Goal: Transaction & Acquisition: Download file/media

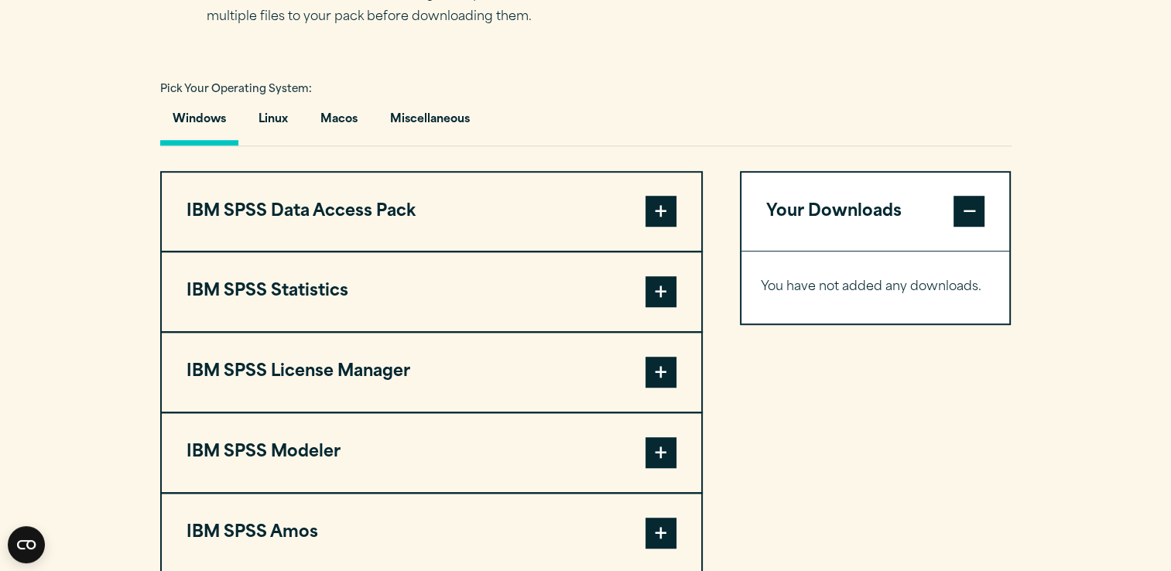
scroll to position [1064, 0]
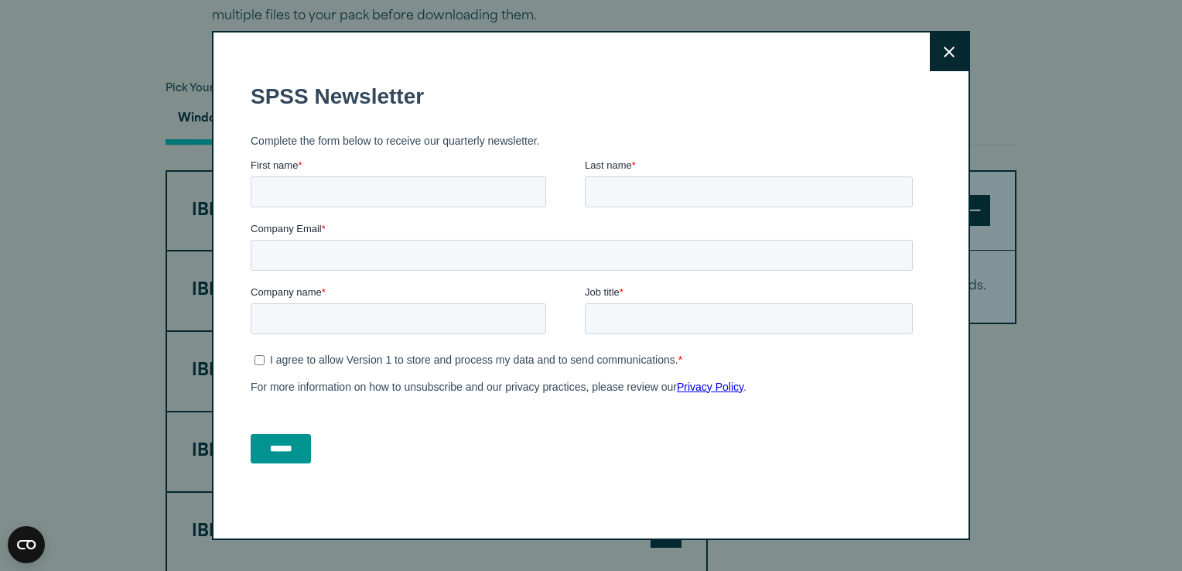
click at [936, 51] on button "Close" at bounding box center [949, 52] width 39 height 39
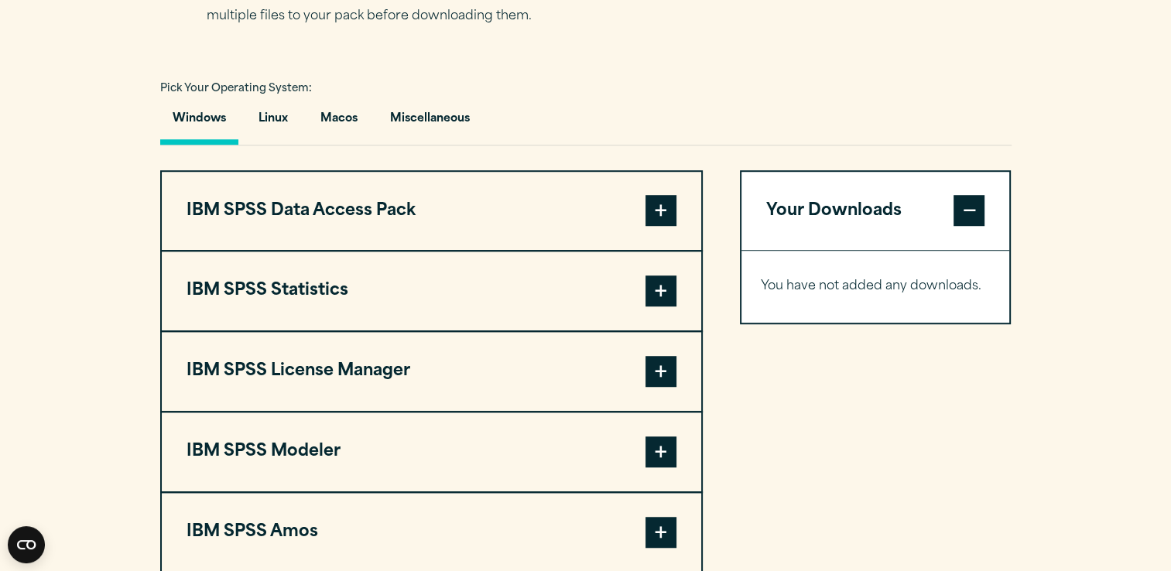
click at [388, 279] on button "IBM SPSS Statistics" at bounding box center [431, 290] width 539 height 79
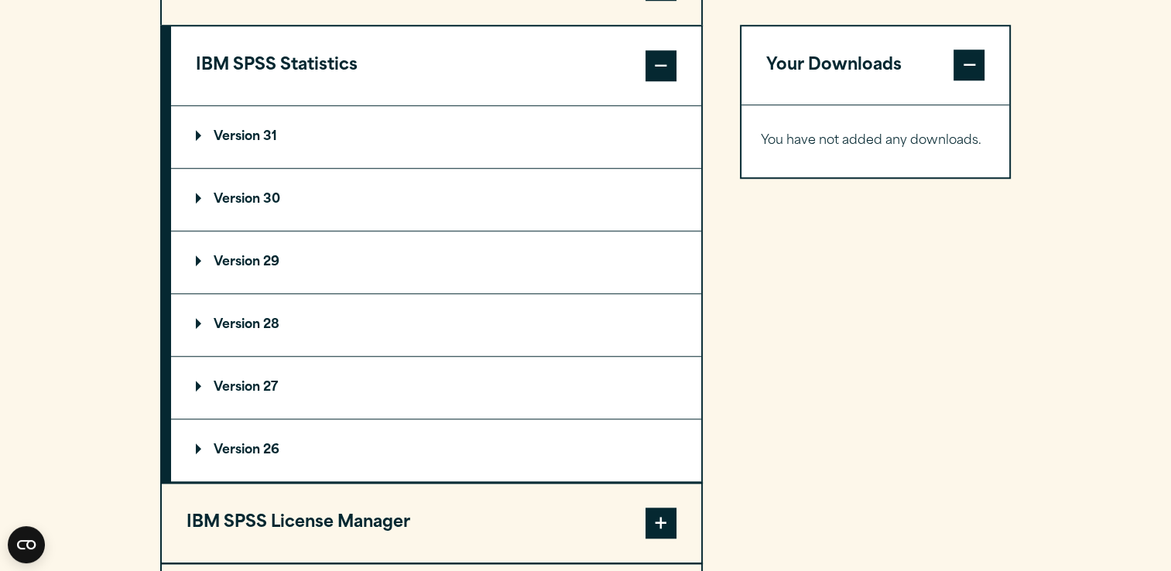
scroll to position [1290, 0]
click at [241, 139] on p "Version 31" at bounding box center [236, 136] width 81 height 12
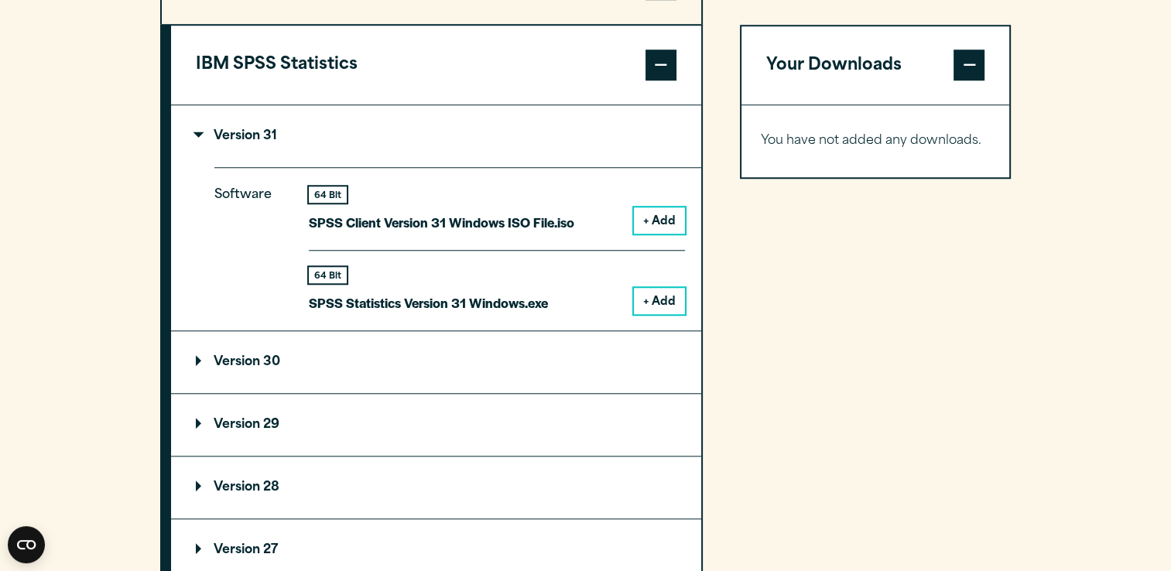
click at [648, 224] on button "+ Add" at bounding box center [659, 220] width 51 height 26
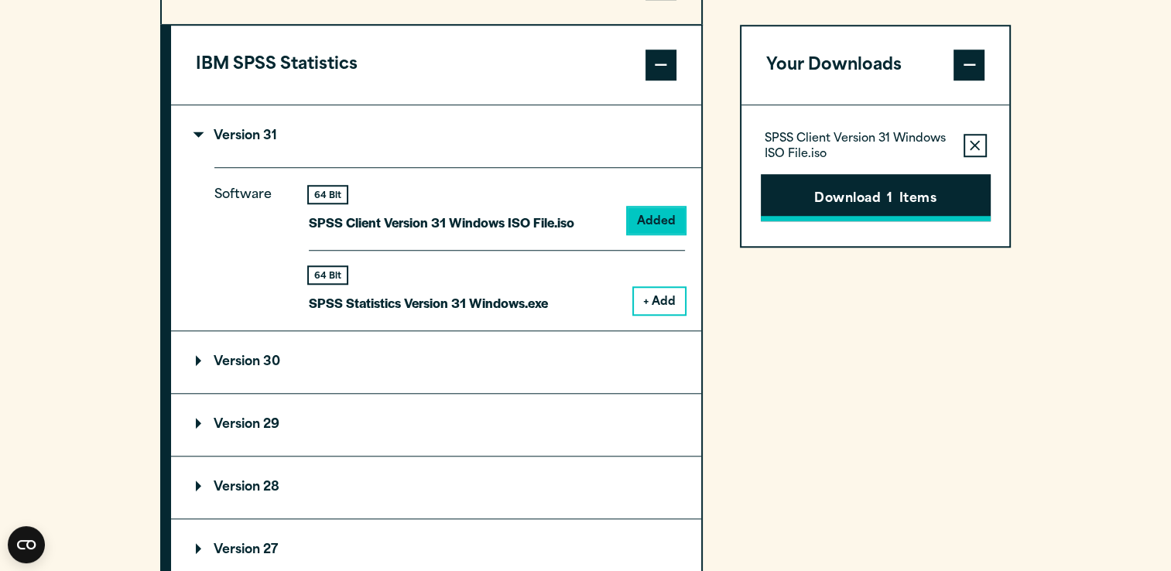
click at [879, 196] on button "Download 1 Items" at bounding box center [876, 198] width 230 height 48
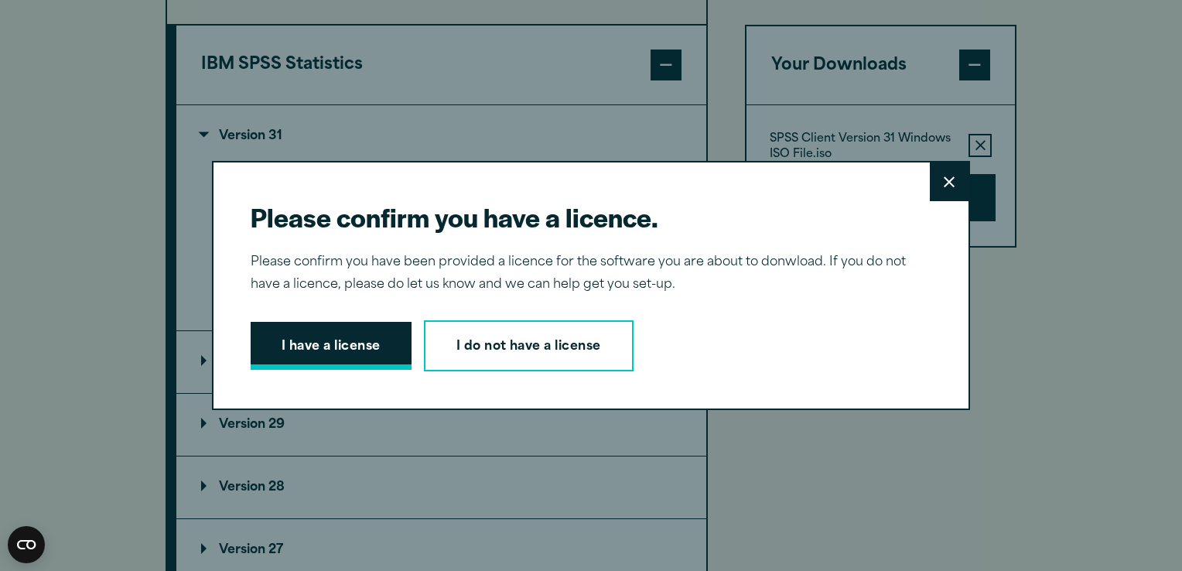
click at [313, 355] on button "I have a license" at bounding box center [331, 346] width 161 height 48
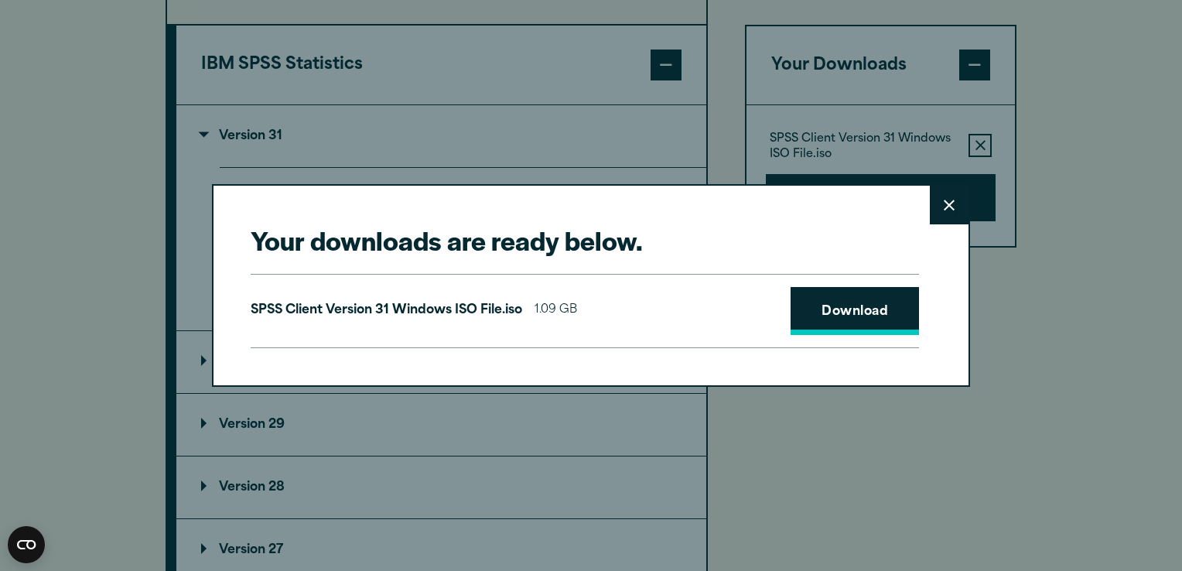
click at [831, 317] on link "Download" at bounding box center [855, 311] width 128 height 48
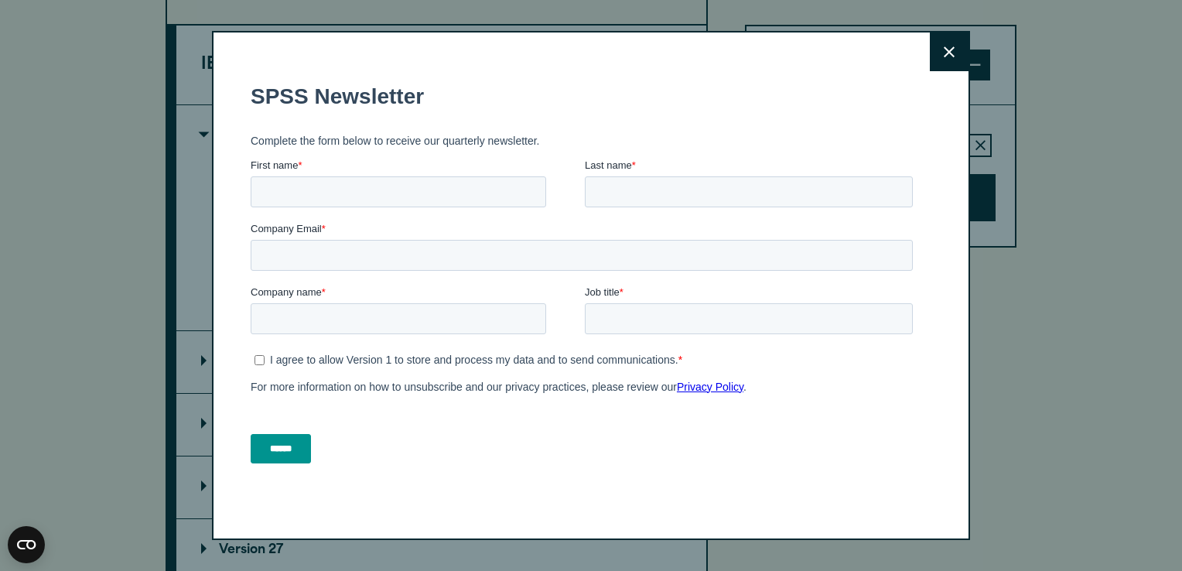
click at [937, 50] on button "Close" at bounding box center [949, 52] width 39 height 39
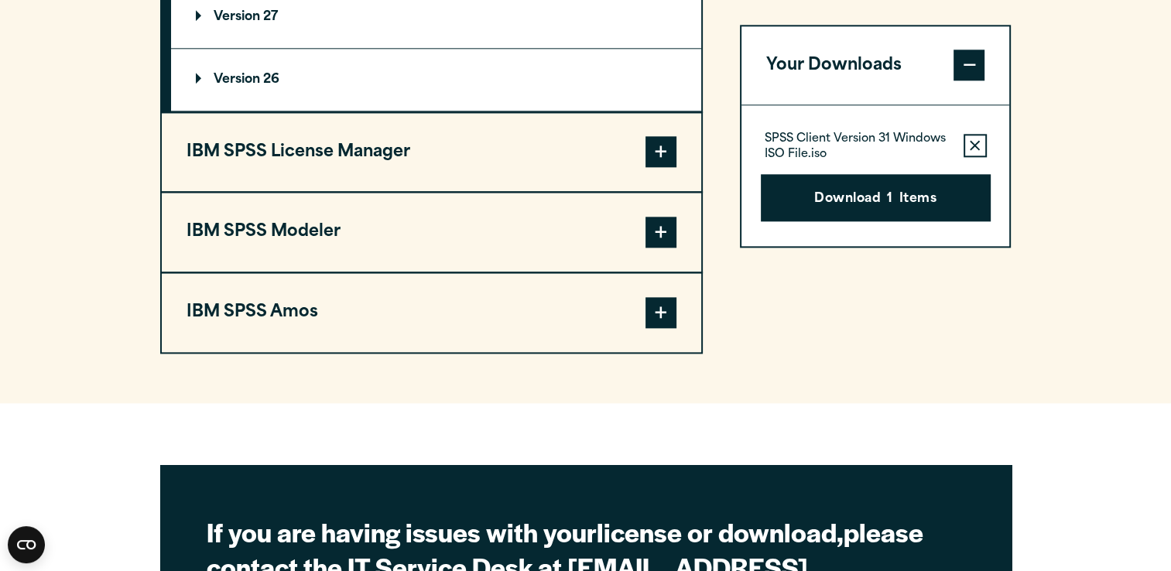
scroll to position [1823, 0]
click at [907, 186] on button "Download 1 Items" at bounding box center [876, 198] width 230 height 48
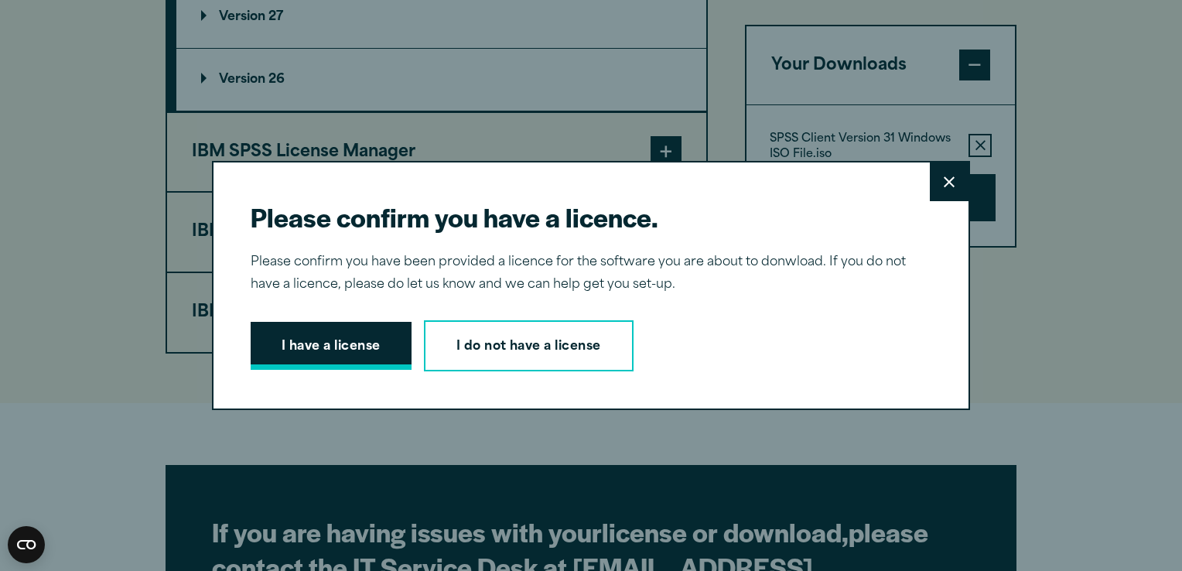
click at [368, 360] on button "I have a license" at bounding box center [331, 346] width 161 height 48
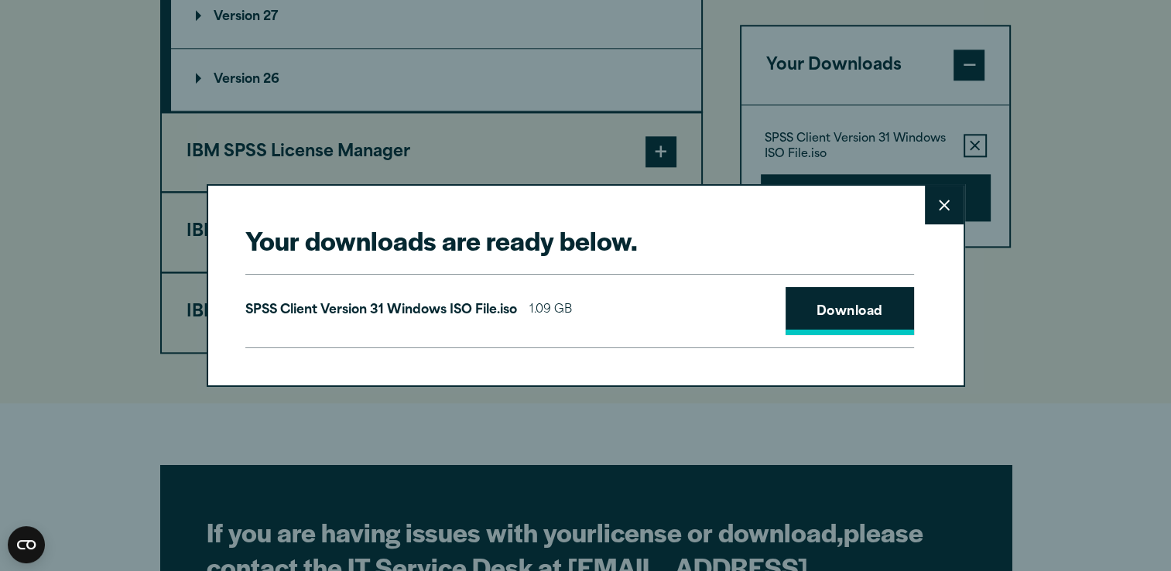
click at [812, 299] on link "Download" at bounding box center [849, 311] width 128 height 48
click at [1013, 544] on div "Your downloads are ready below. Close SPSS Client Version 31 Windows ISO File.i…" at bounding box center [585, 285] width 1171 height 571
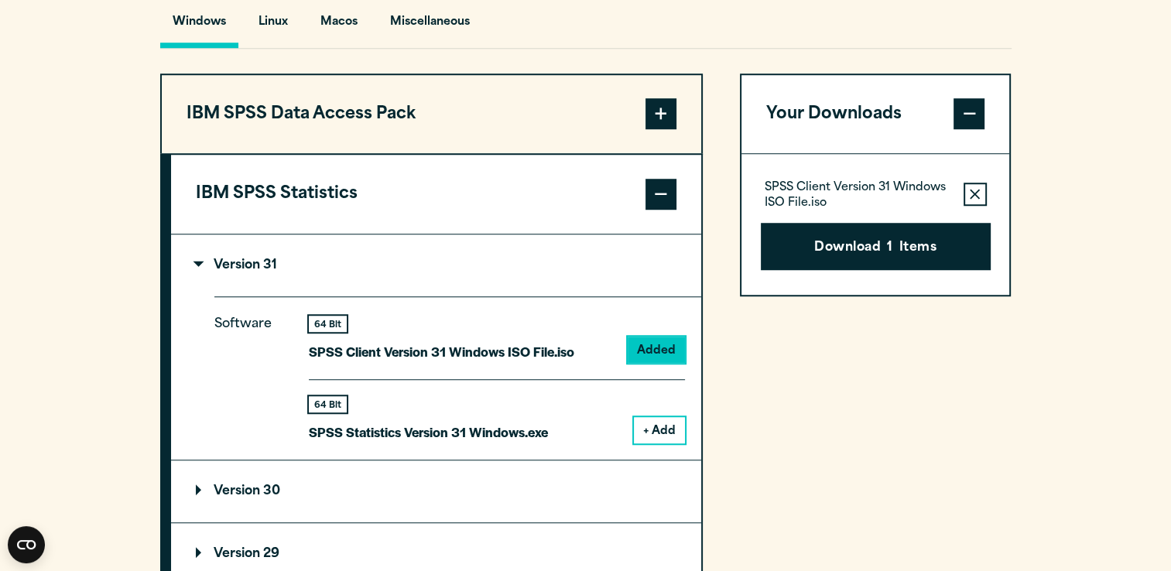
scroll to position [1138, 0]
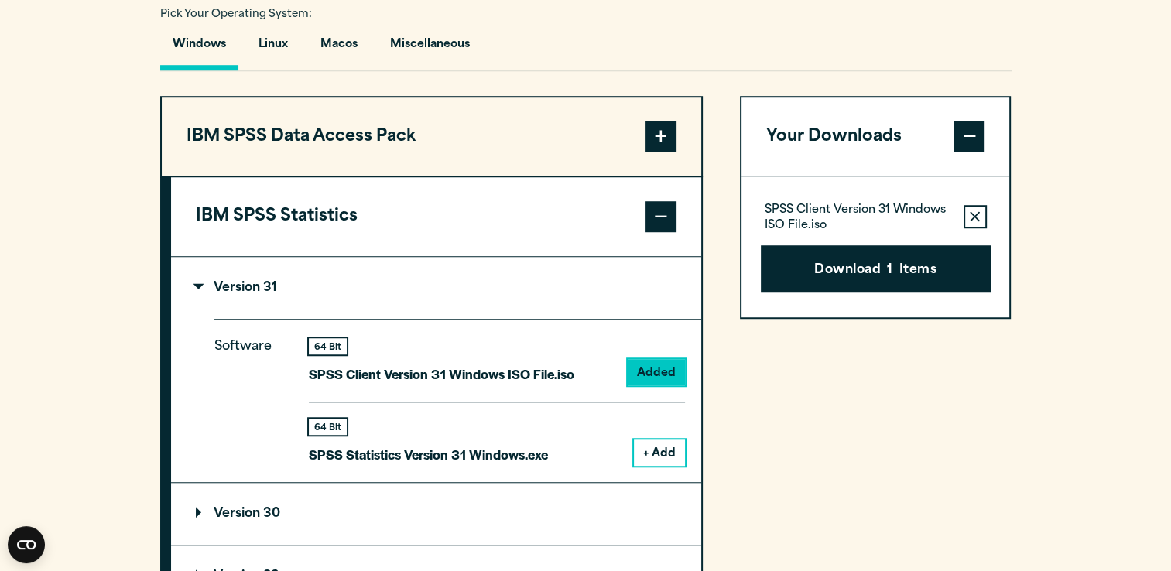
click at [1162, 505] on section "Select your software downloads Use the table below to find and navigate to your…" at bounding box center [585, 448] width 1171 height 1280
drag, startPoint x: 537, startPoint y: 447, endPoint x: 559, endPoint y: 450, distance: 21.9
click at [559, 450] on div "64 Bit SPSS Statistics Version 31 Windows.exe + Add" at bounding box center [497, 434] width 376 height 64
drag, startPoint x: 559, startPoint y: 450, endPoint x: 811, endPoint y: 422, distance: 253.9
click at [811, 422] on div "Your Downloads SPSS Client Version 31 Windows ISO File.iso Remove this item fro…" at bounding box center [876, 567] width 272 height 943
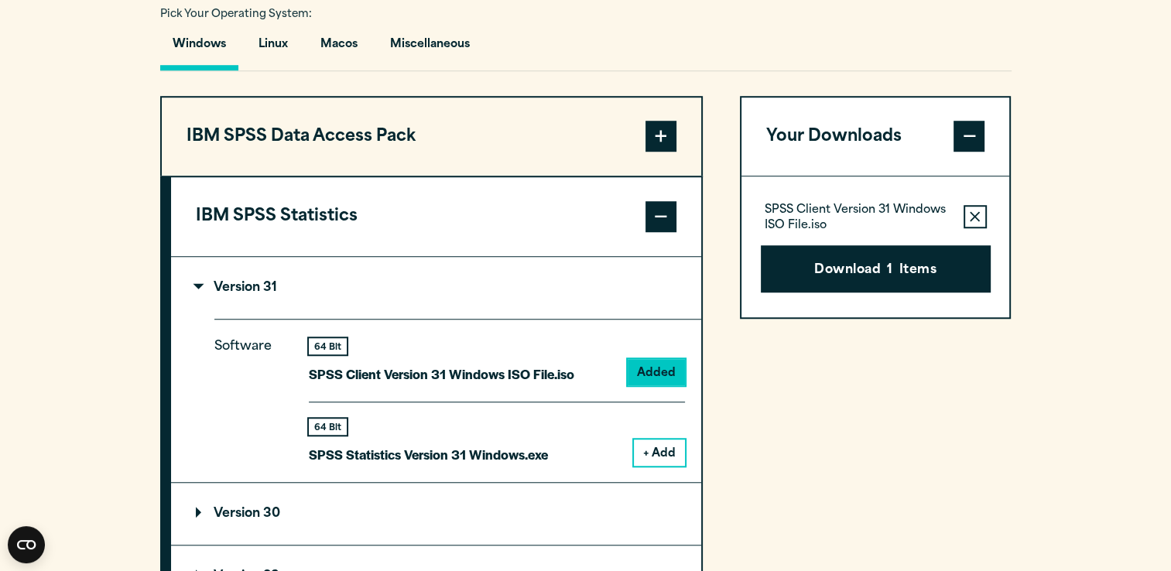
click at [978, 215] on icon "button" at bounding box center [975, 216] width 10 height 11
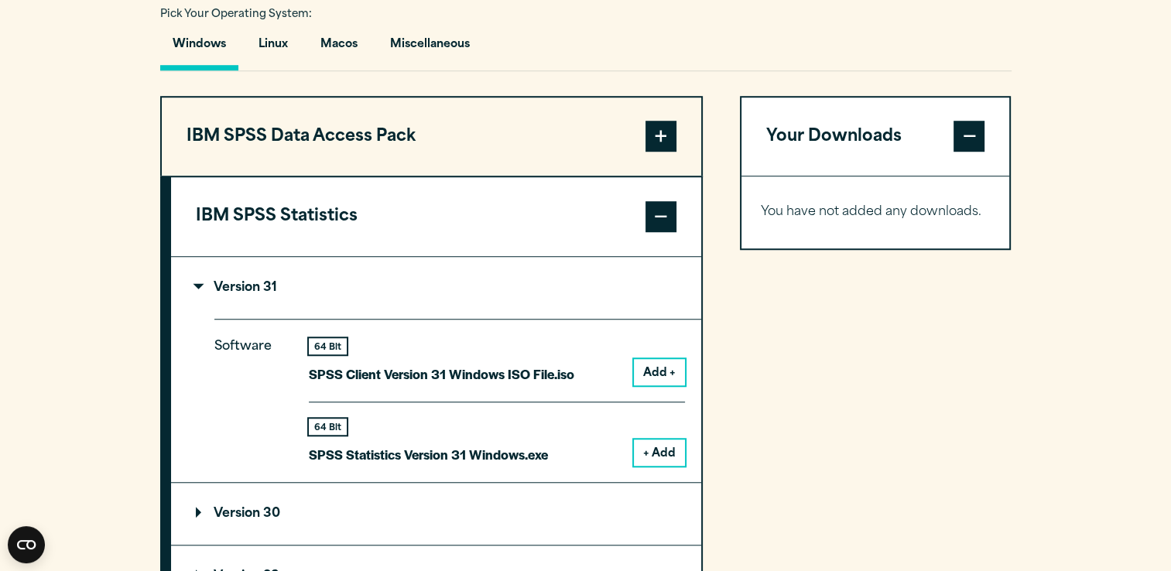
click at [650, 457] on button "+ Add" at bounding box center [659, 453] width 51 height 26
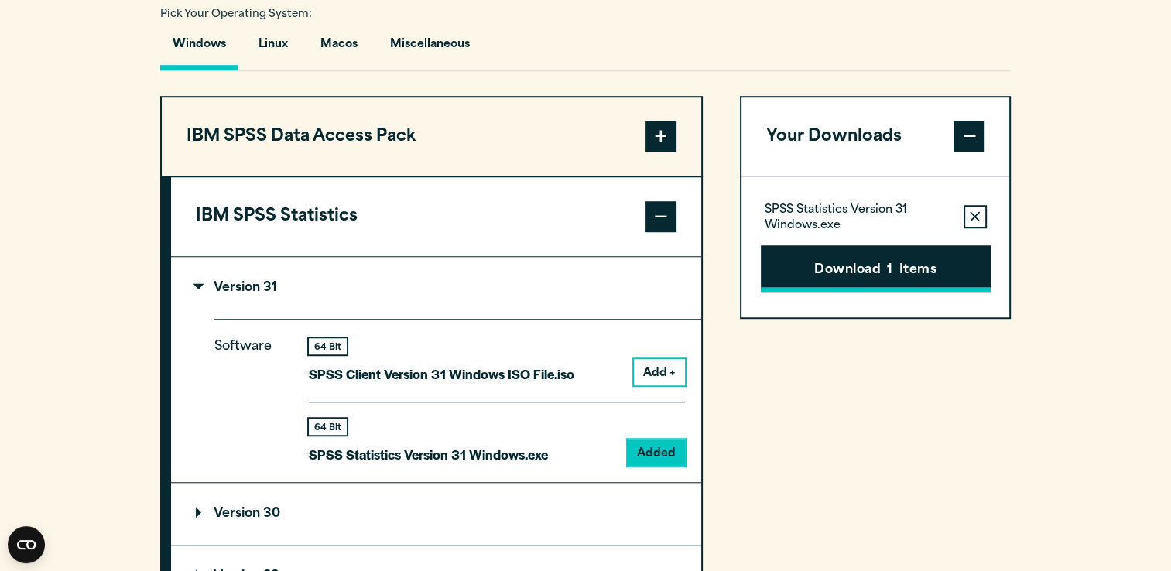
click at [817, 286] on button "Download 1 Items" at bounding box center [876, 269] width 230 height 48
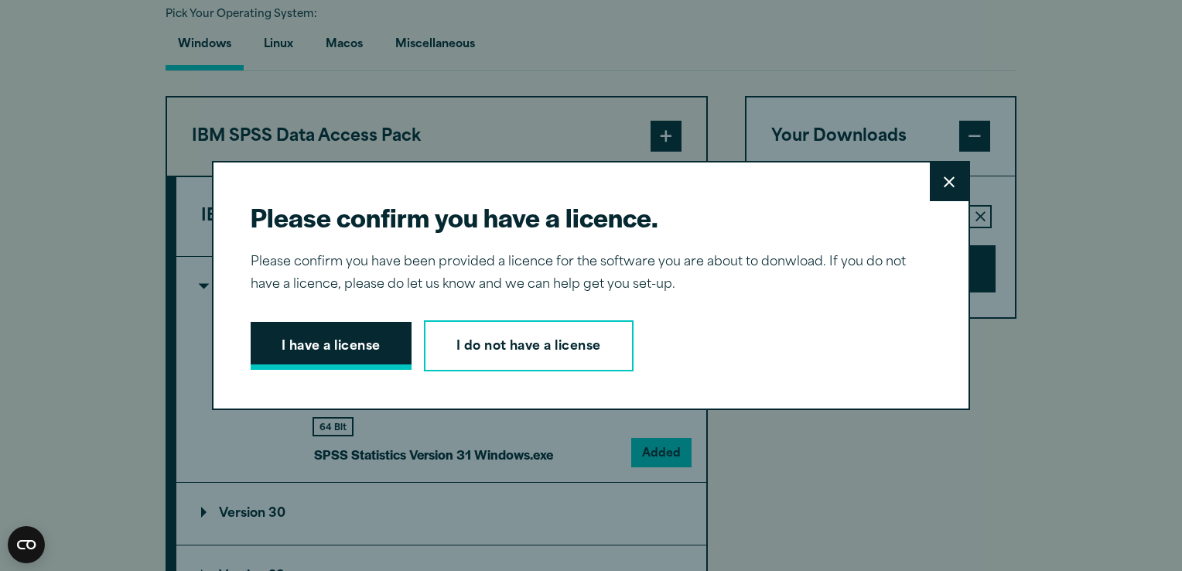
click at [347, 342] on button "I have a license" at bounding box center [331, 346] width 161 height 48
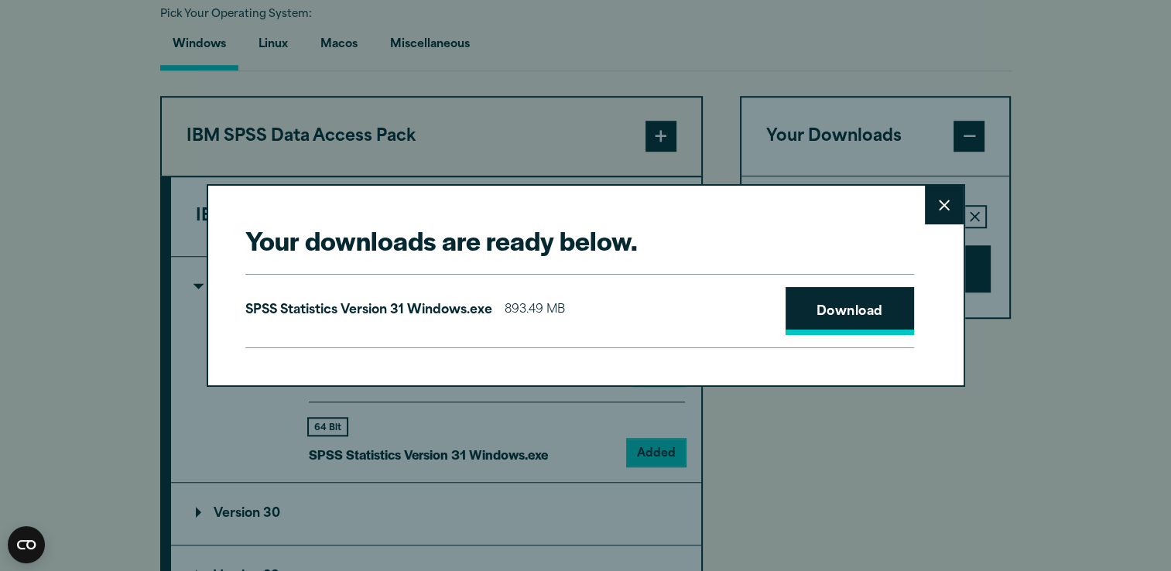
click at [837, 313] on link "Download" at bounding box center [849, 311] width 128 height 48
click at [748, 258] on div "Your downloads are ready below. Close SPSS Statistics Version 31 Windows.exe 89…" at bounding box center [586, 285] width 758 height 202
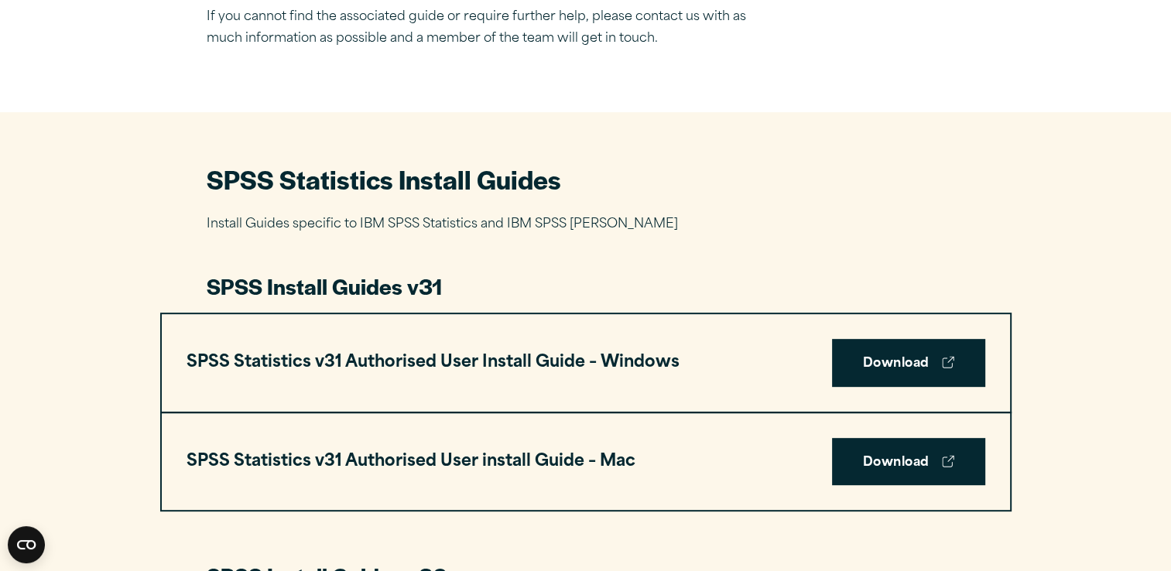
scroll to position [594, 0]
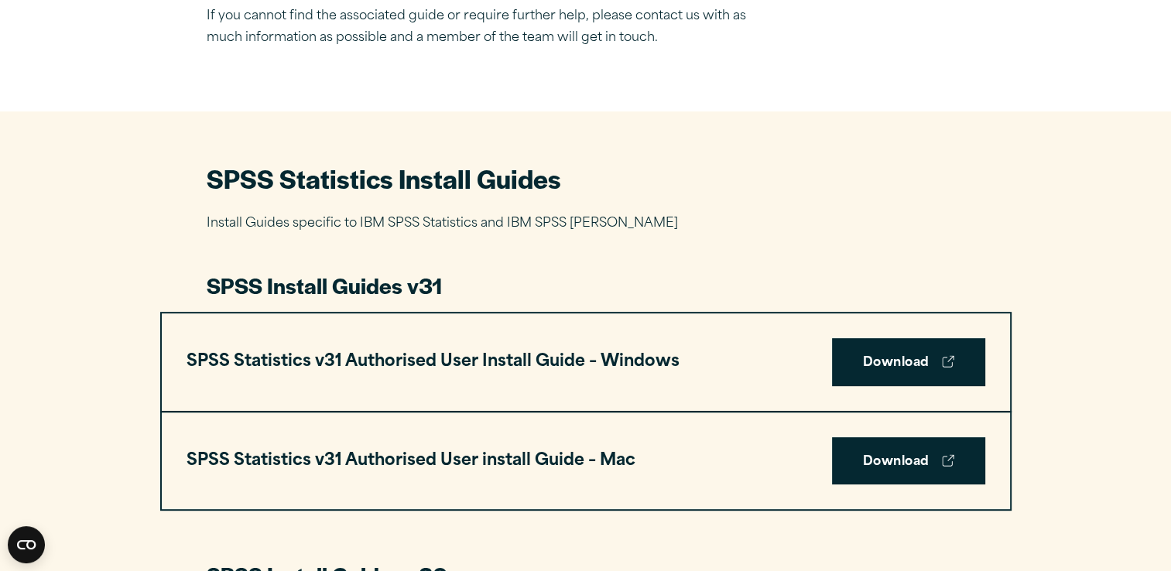
click at [944, 178] on h2 "SPSS Statistics Install Guides" at bounding box center [586, 178] width 758 height 35
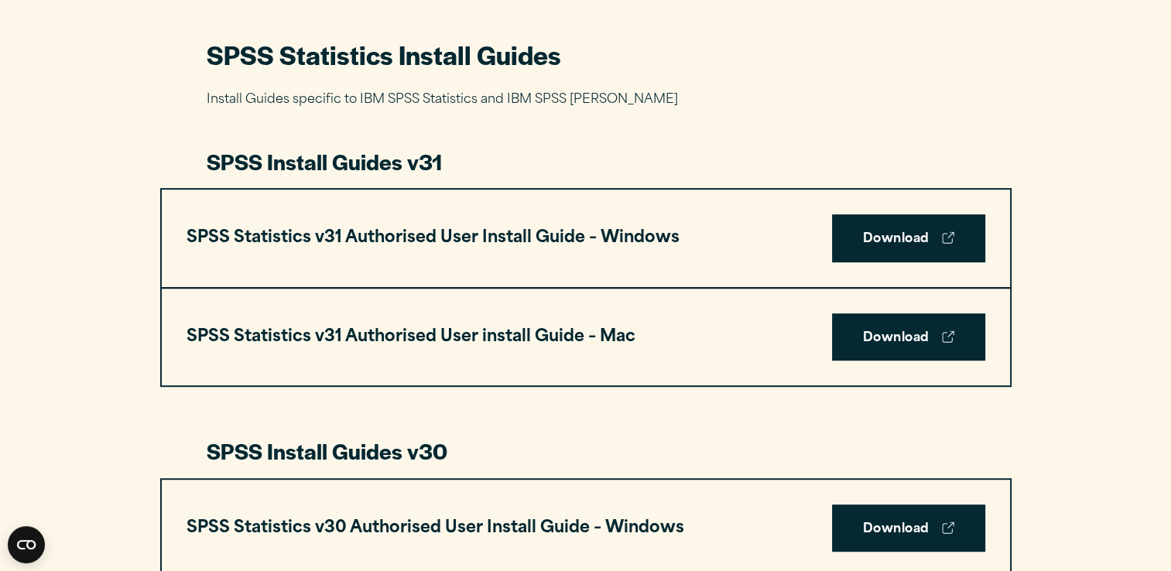
scroll to position [699, 0]
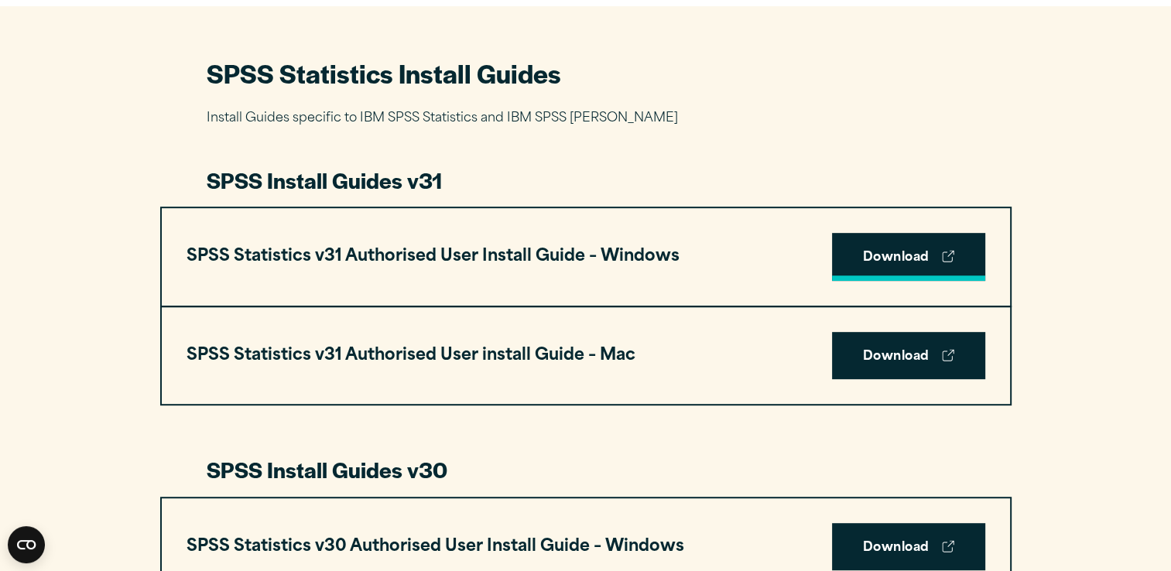
click at [874, 249] on link "Download" at bounding box center [908, 257] width 153 height 48
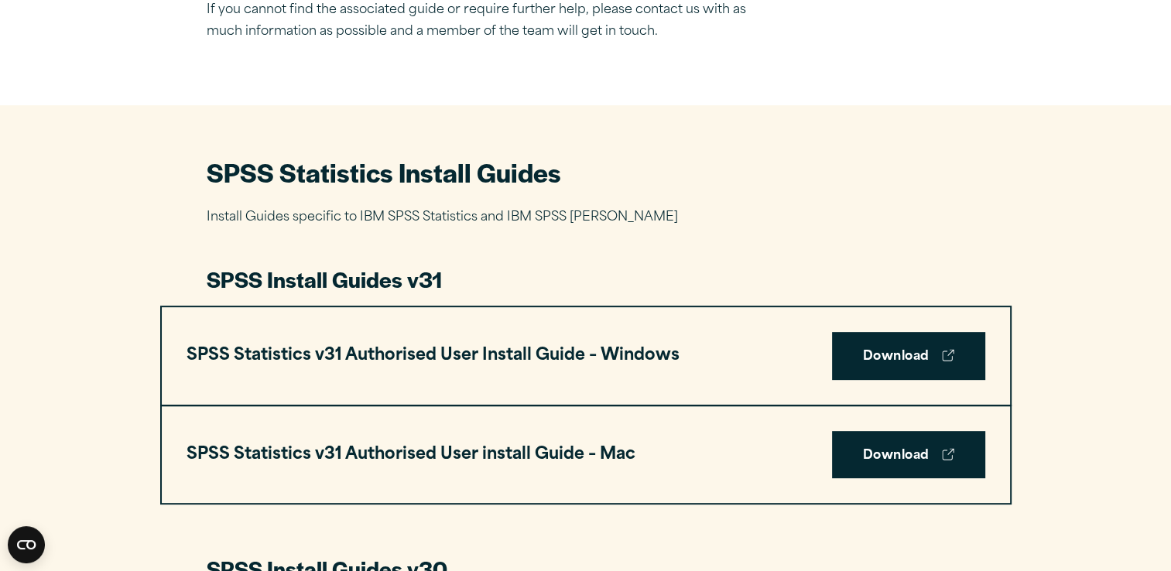
scroll to position [602, 0]
